Goal: Connect with others: Connect with others

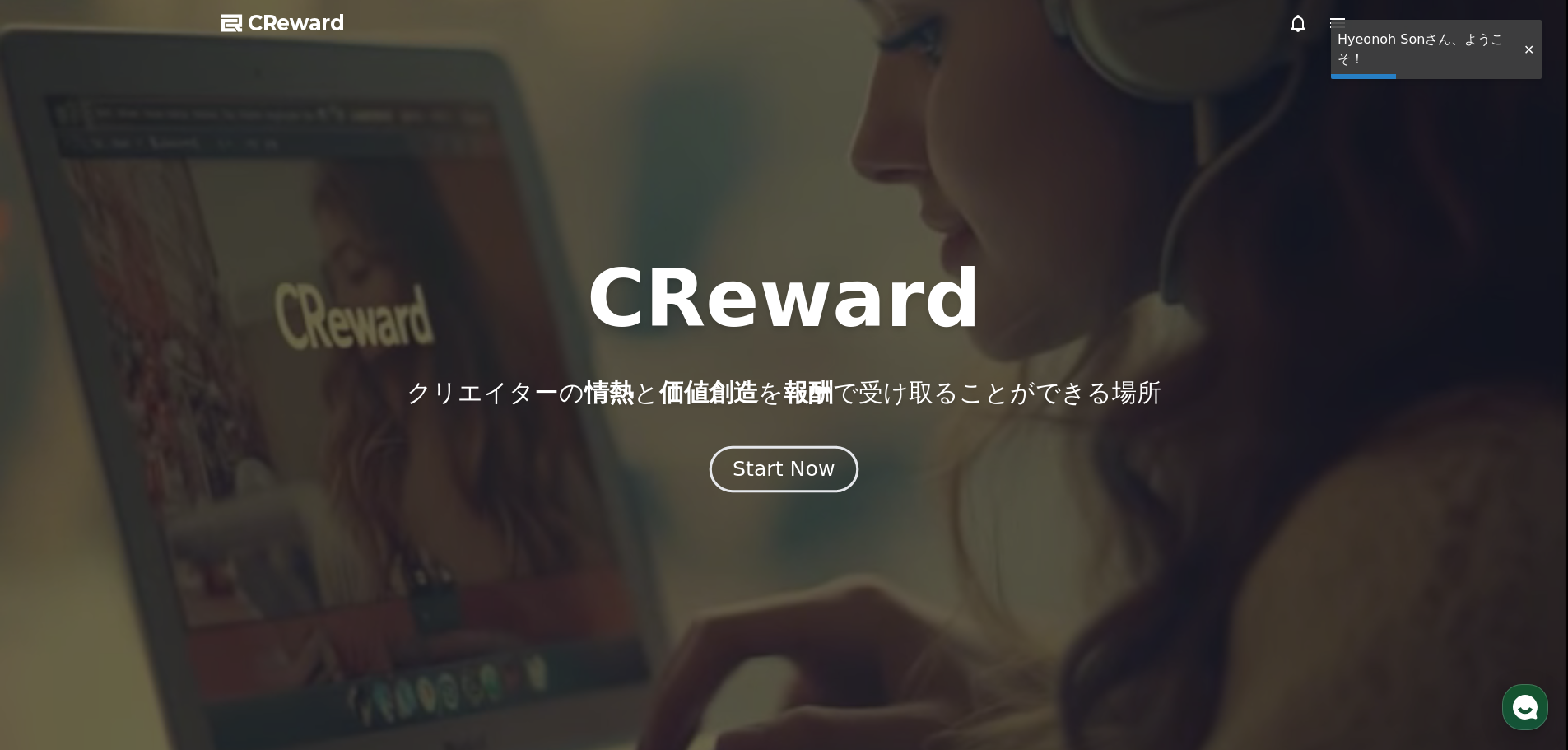
click at [801, 479] on div "Start Now" at bounding box center [784, 469] width 102 height 28
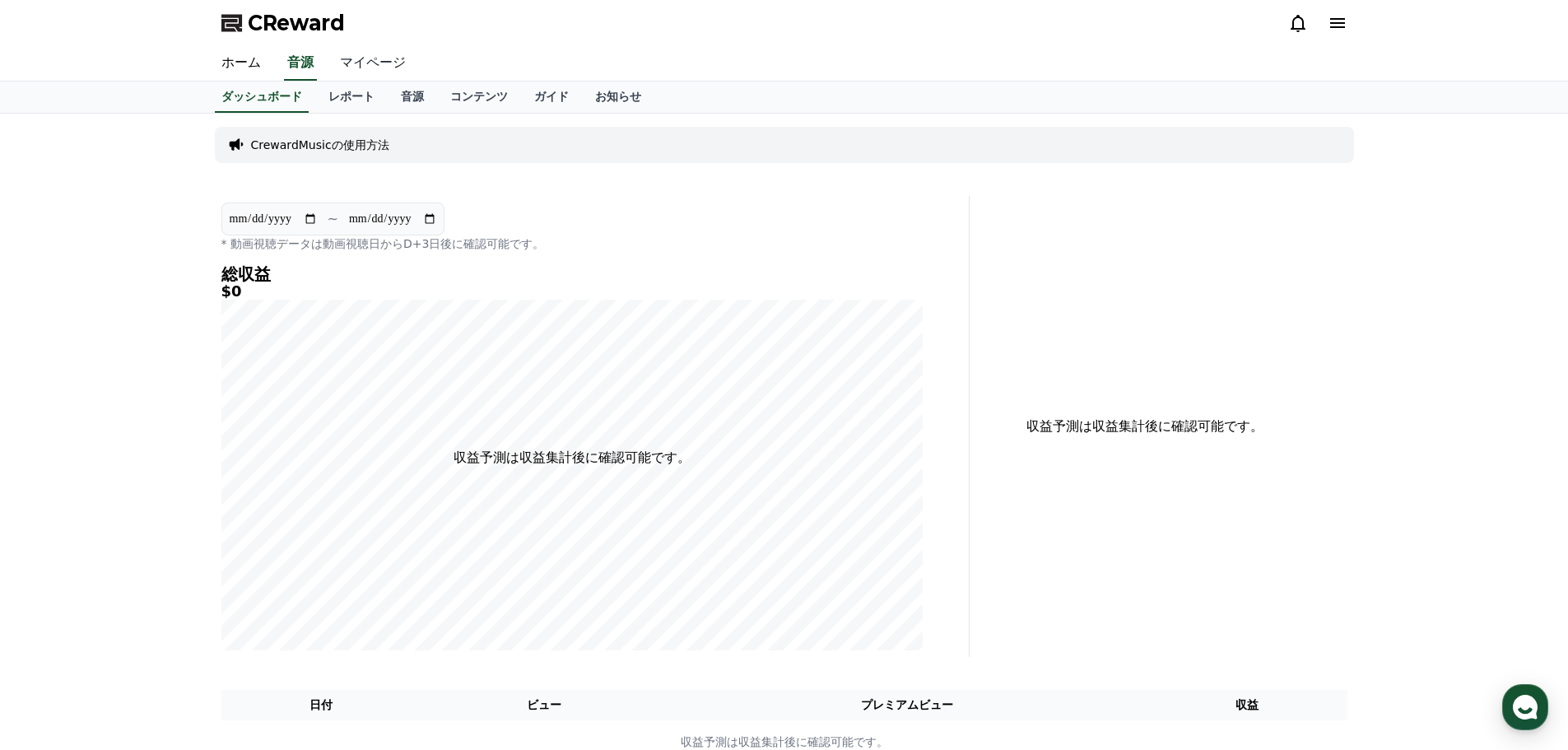
click at [404, 64] on link "マイページ" at bounding box center [373, 64] width 92 height 35
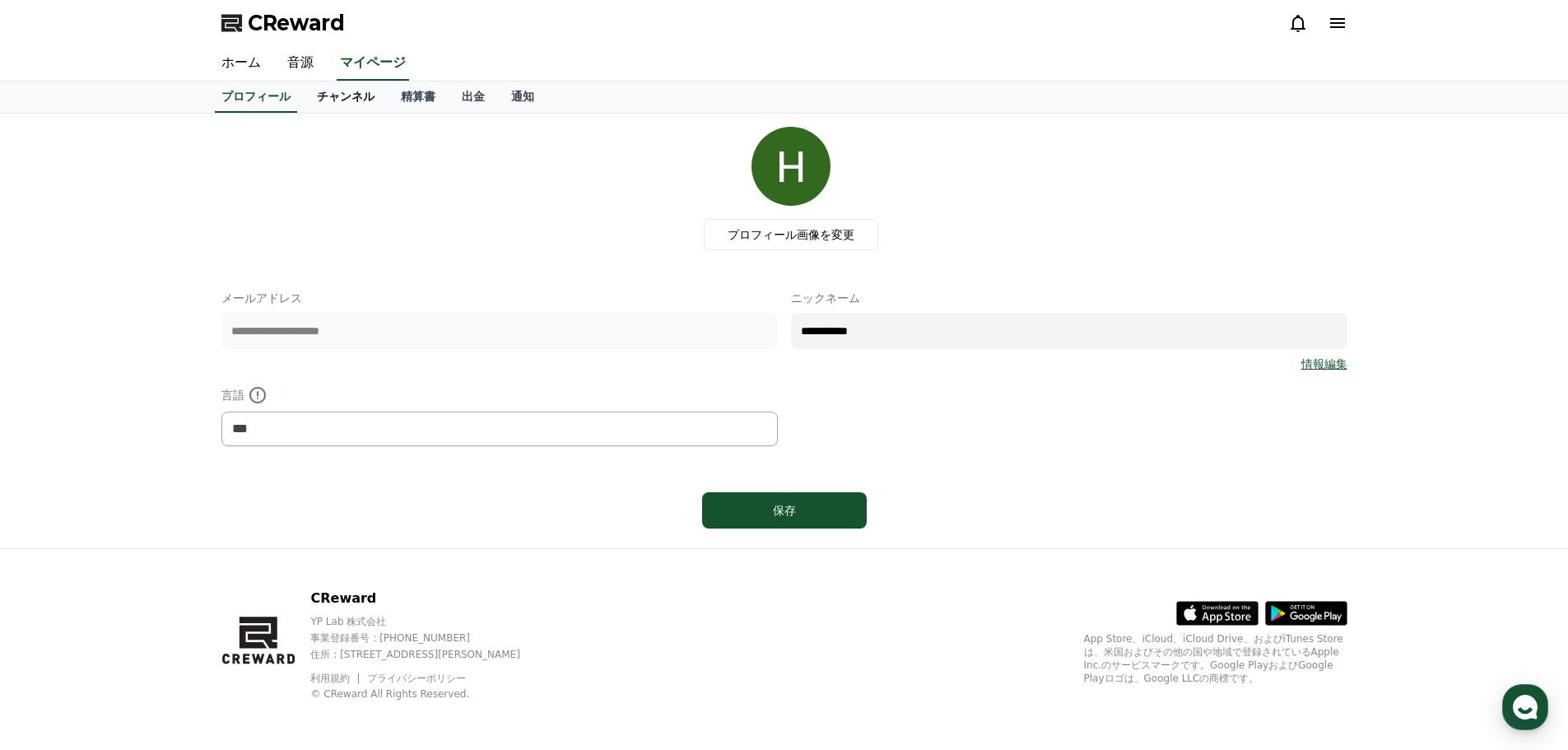
click at [363, 98] on link "チャンネル" at bounding box center [345, 97] width 84 height 31
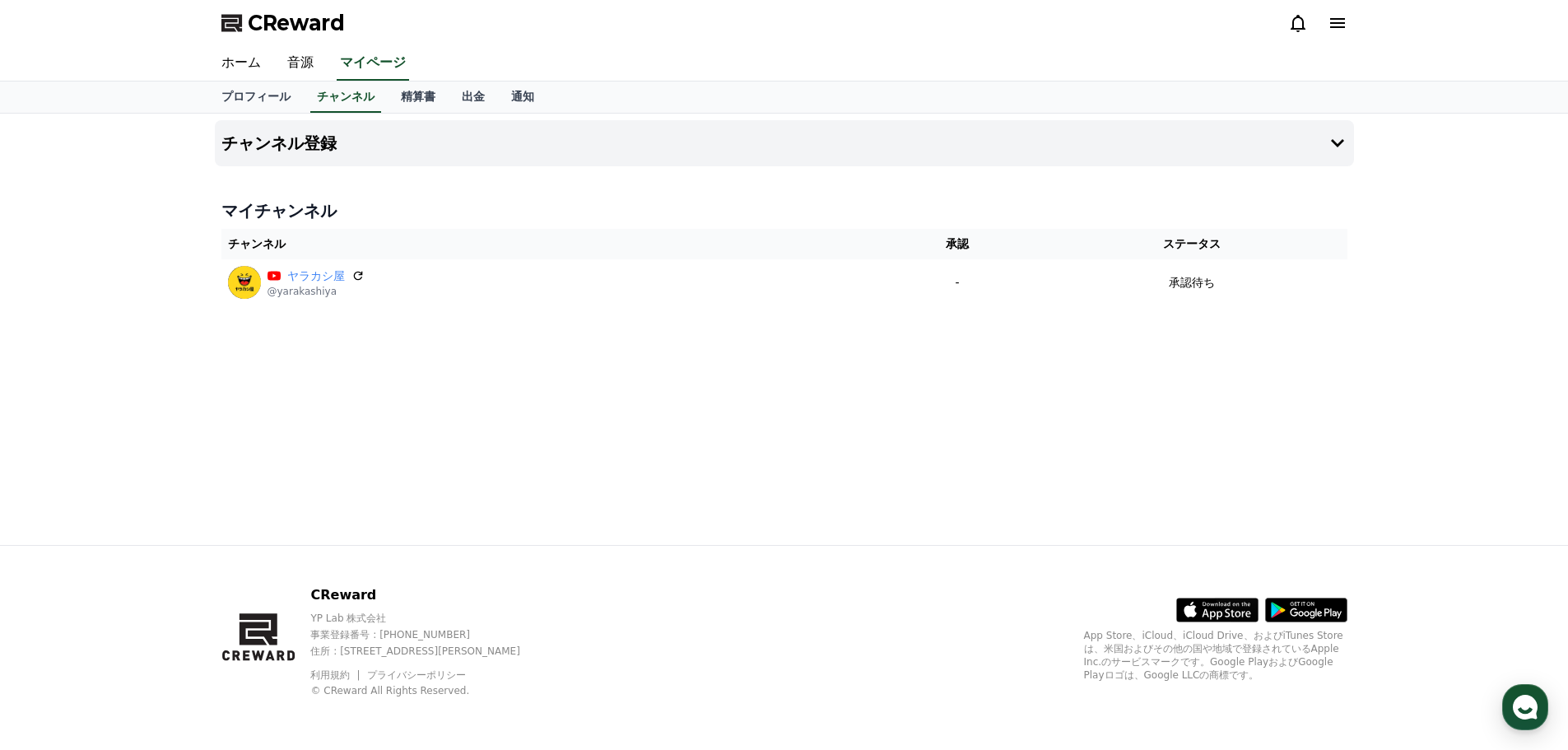
drag, startPoint x: 1323, startPoint y: 325, endPoint x: 1129, endPoint y: 323, distance: 194.0
click at [1318, 325] on div "チャンネル登録 マイチャンネル チャンネル 承認 ステータス ヤラカシ屋 @yarakashiya - 承認待ち" at bounding box center [784, 329] width 1153 height 432
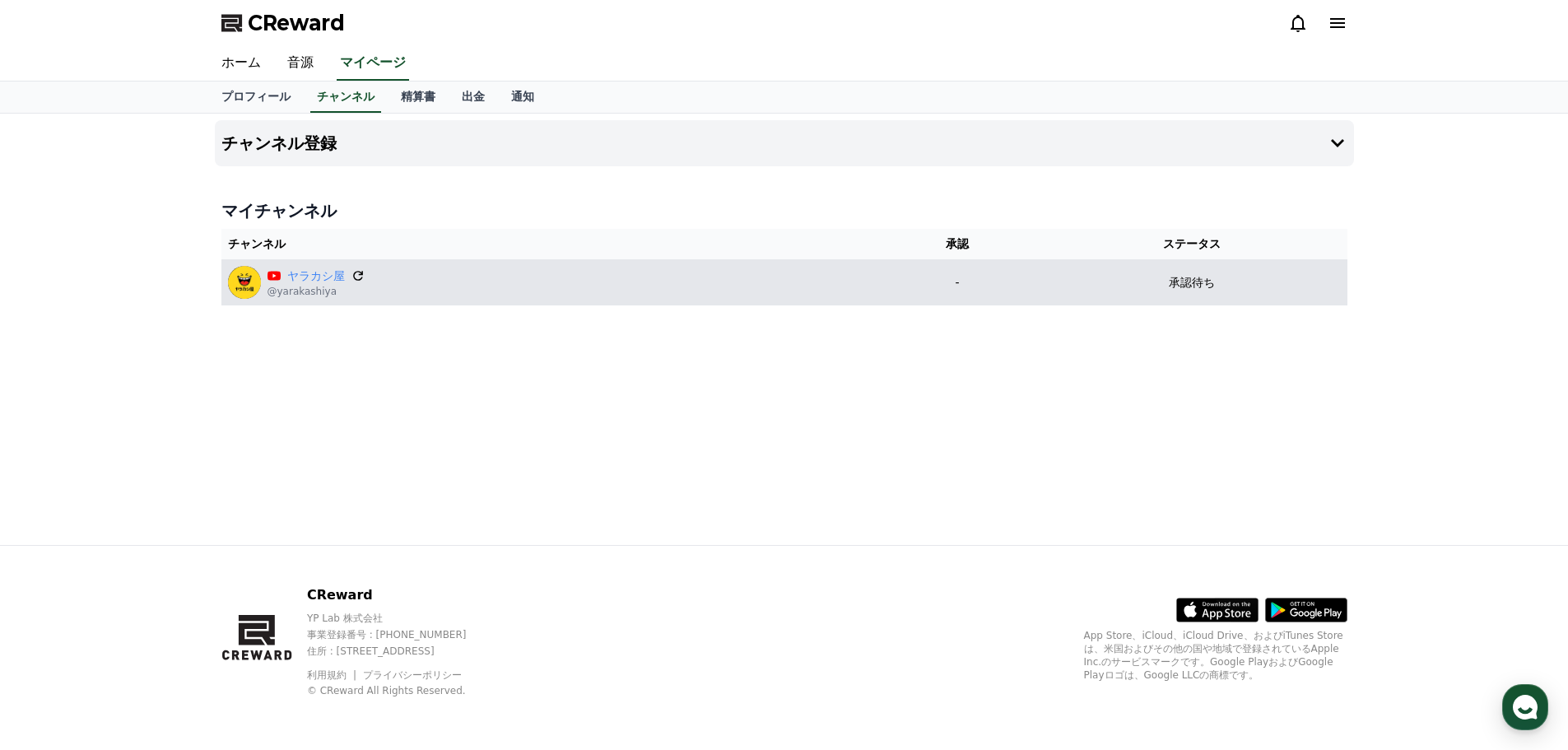
click at [361, 277] on icon at bounding box center [358, 275] width 15 height 15
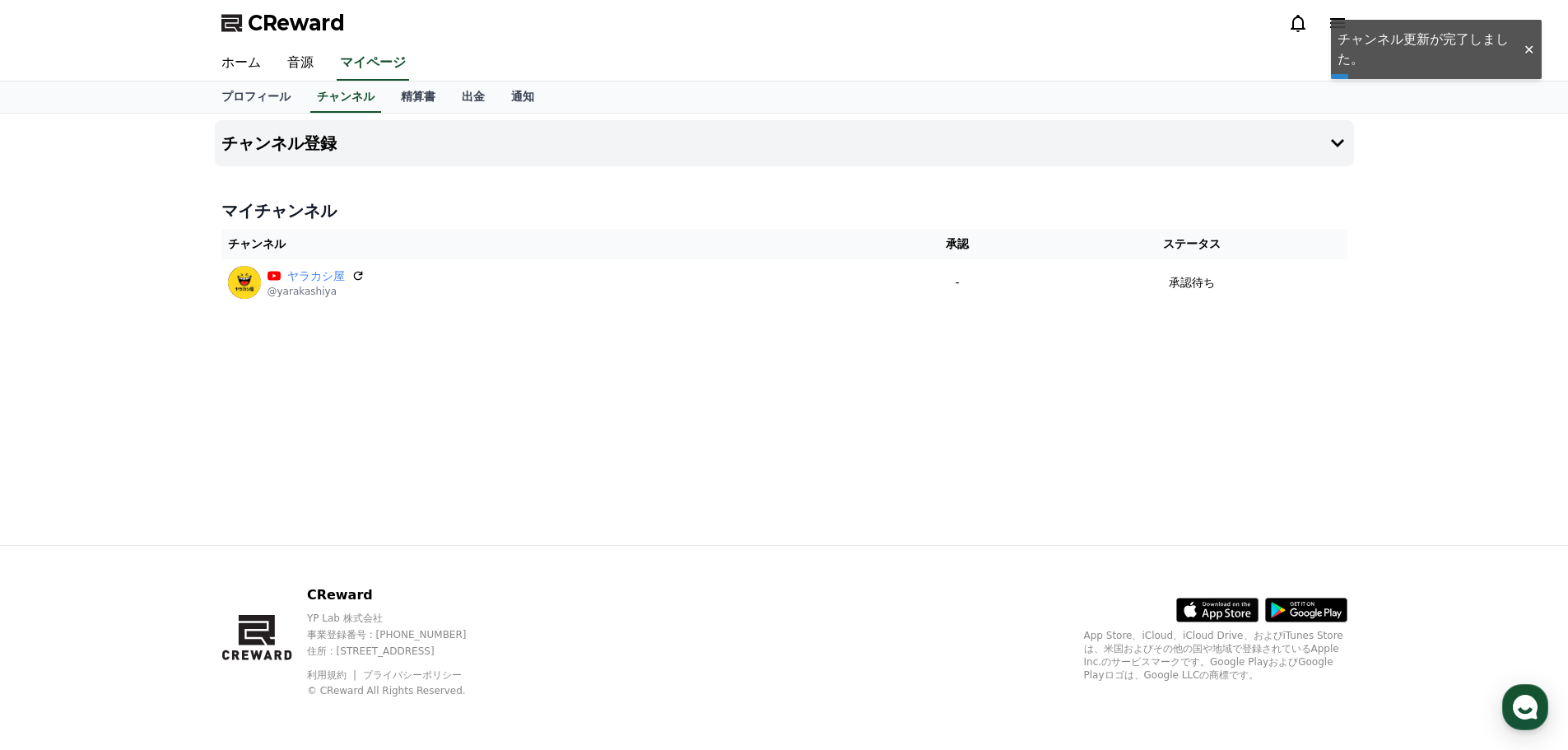
click at [1378, 406] on div "チャンネル登録 マイチャンネル チャンネル 承認 ステータス ヤラカシ屋 @yarakashiya - 承認待ち" at bounding box center [784, 329] width 1568 height 432
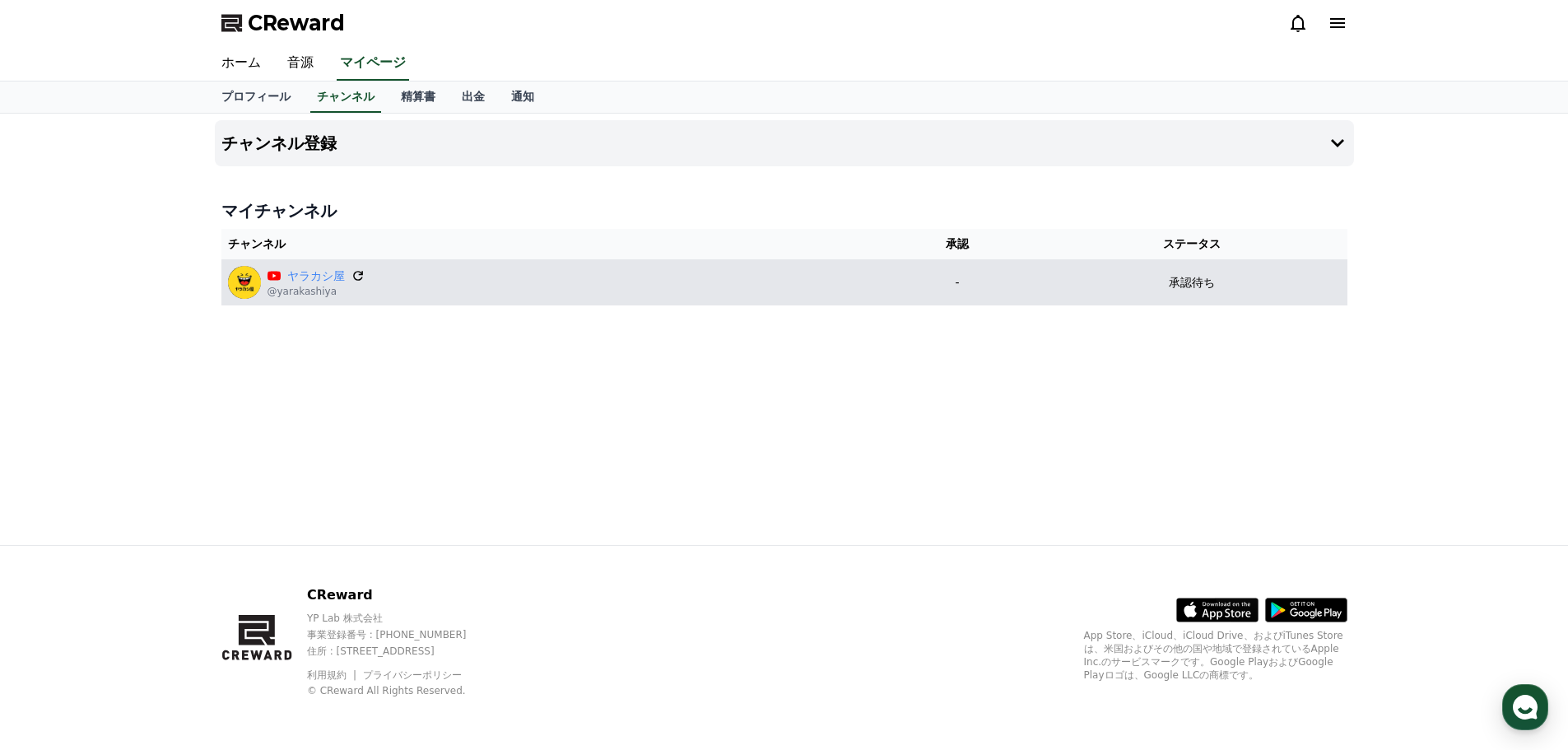
click at [358, 280] on icon at bounding box center [358, 275] width 10 height 10
click at [371, 273] on div "ヤラカシ屋 @yarakashiya" at bounding box center [550, 283] width 644 height 33
click at [357, 275] on icon at bounding box center [358, 275] width 15 height 15
